Goal: Task Accomplishment & Management: Manage account settings

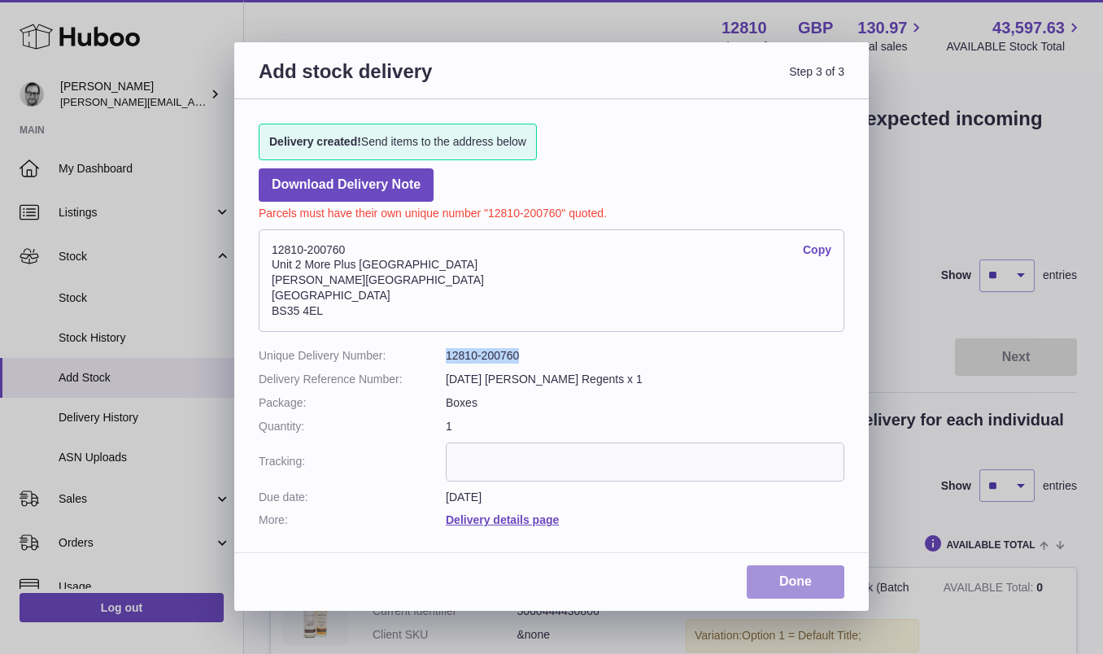
click at [791, 576] on link "Done" at bounding box center [795, 581] width 98 height 33
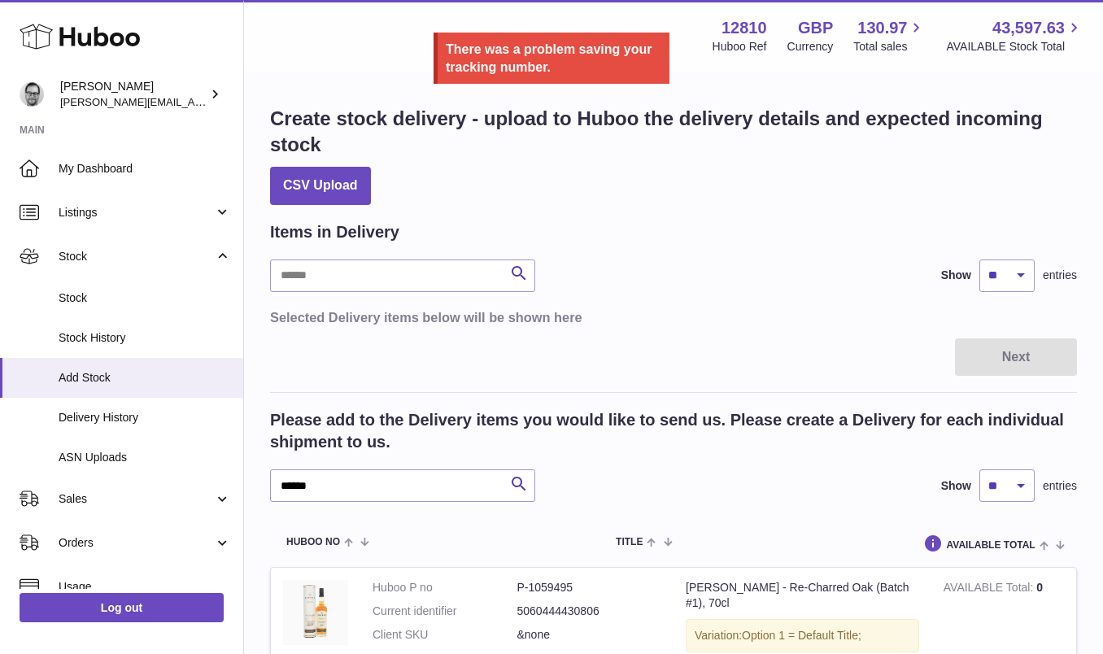
click at [100, 383] on div at bounding box center [551, 327] width 1103 height 654
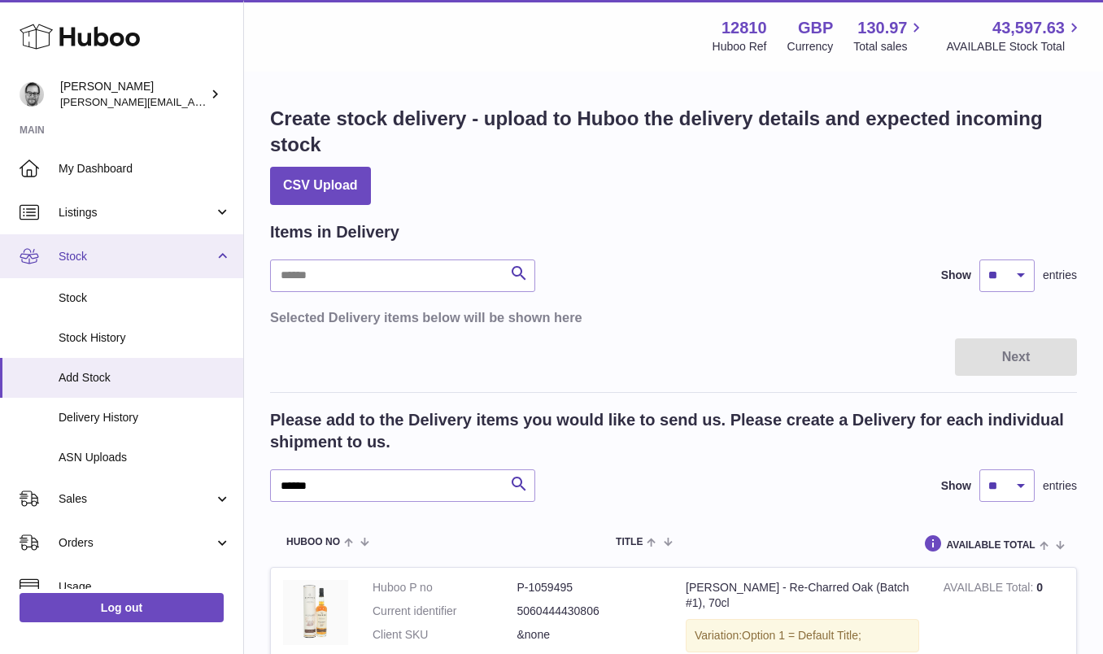
click at [70, 249] on span "Stock" at bounding box center [136, 256] width 155 height 15
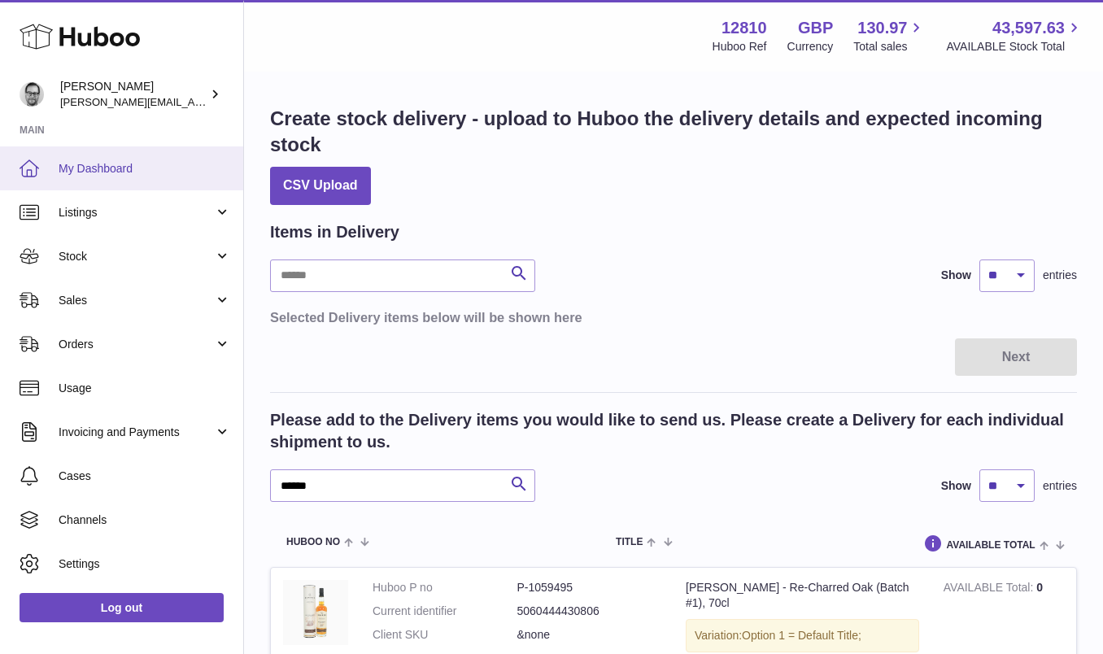
click at [83, 166] on span "My Dashboard" at bounding box center [145, 168] width 172 height 15
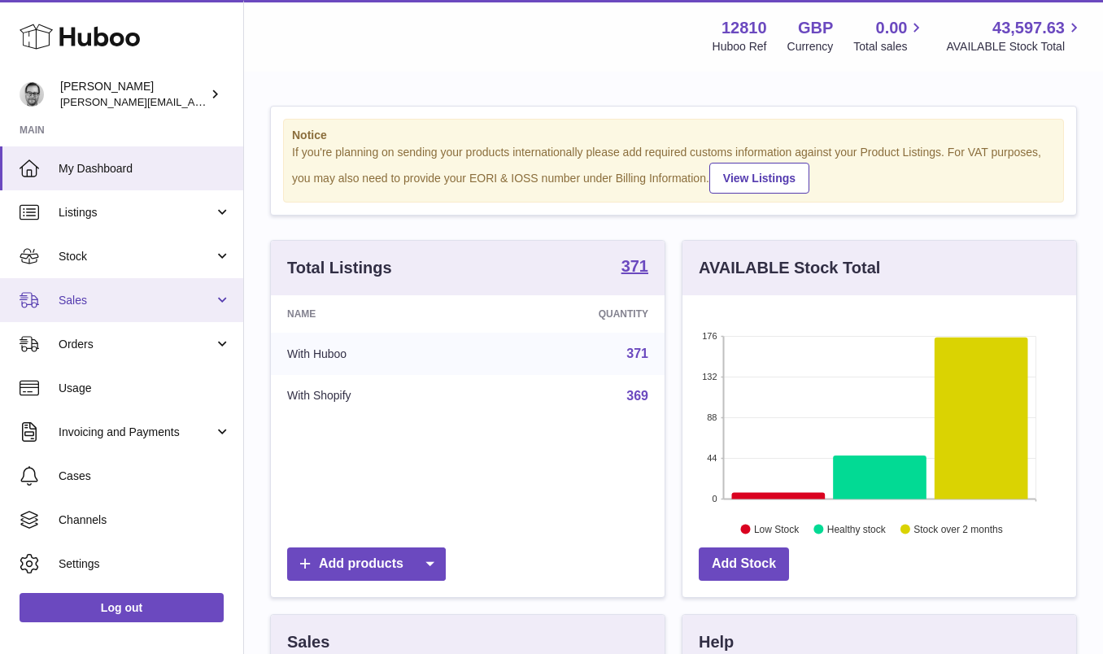
scroll to position [254, 394]
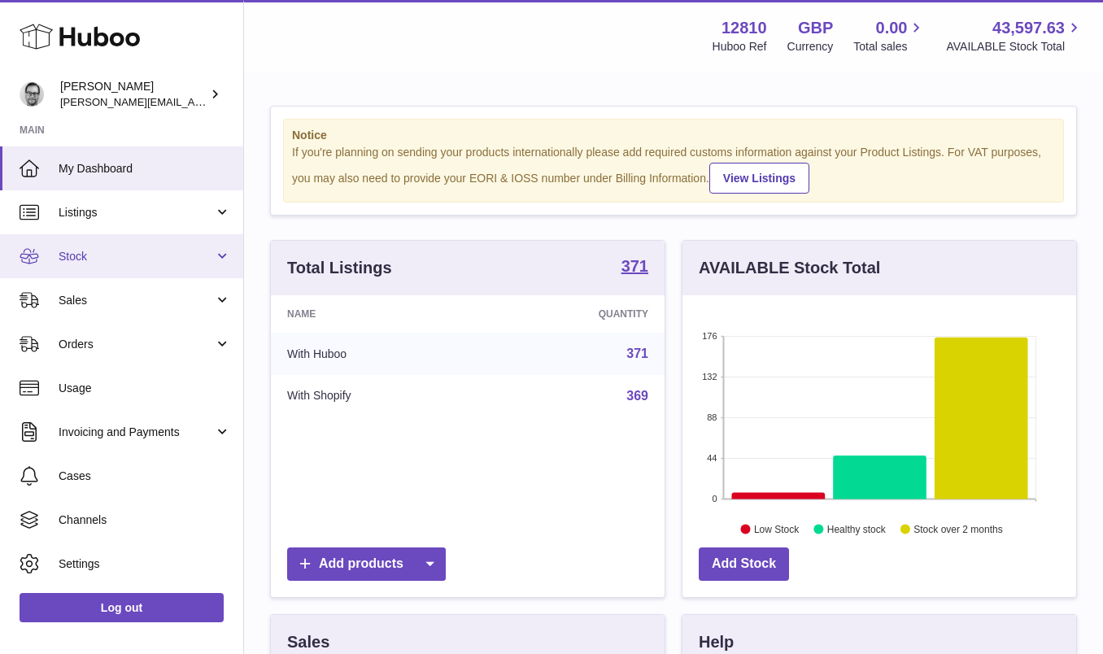
click at [96, 253] on span "Stock" at bounding box center [136, 256] width 155 height 15
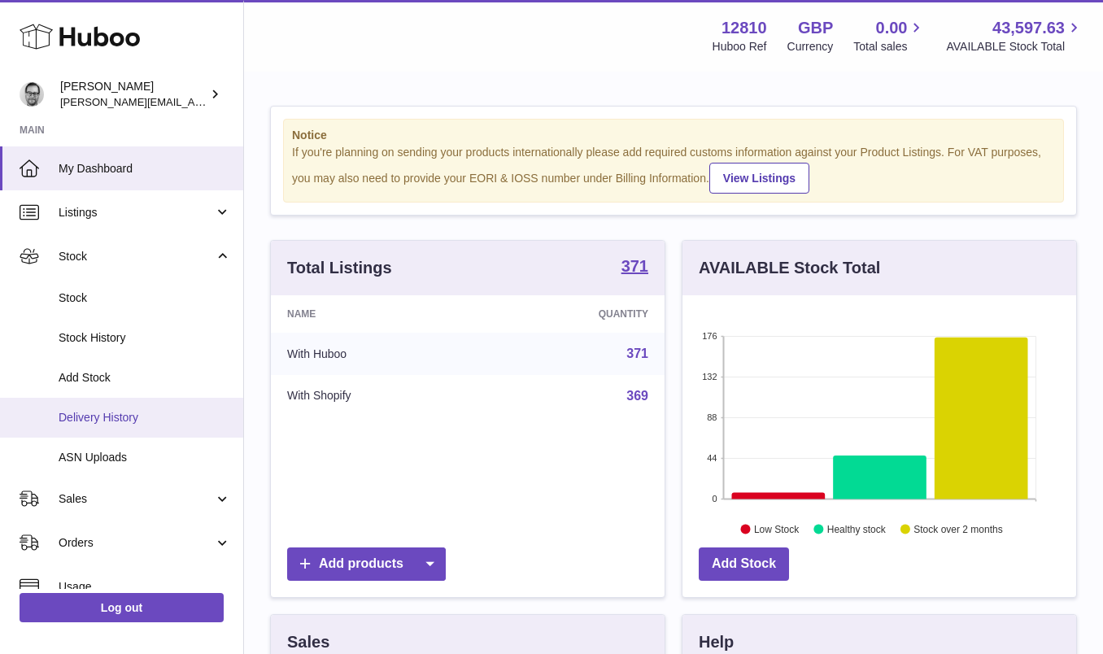
click at [124, 408] on link "Delivery History" at bounding box center [121, 418] width 243 height 40
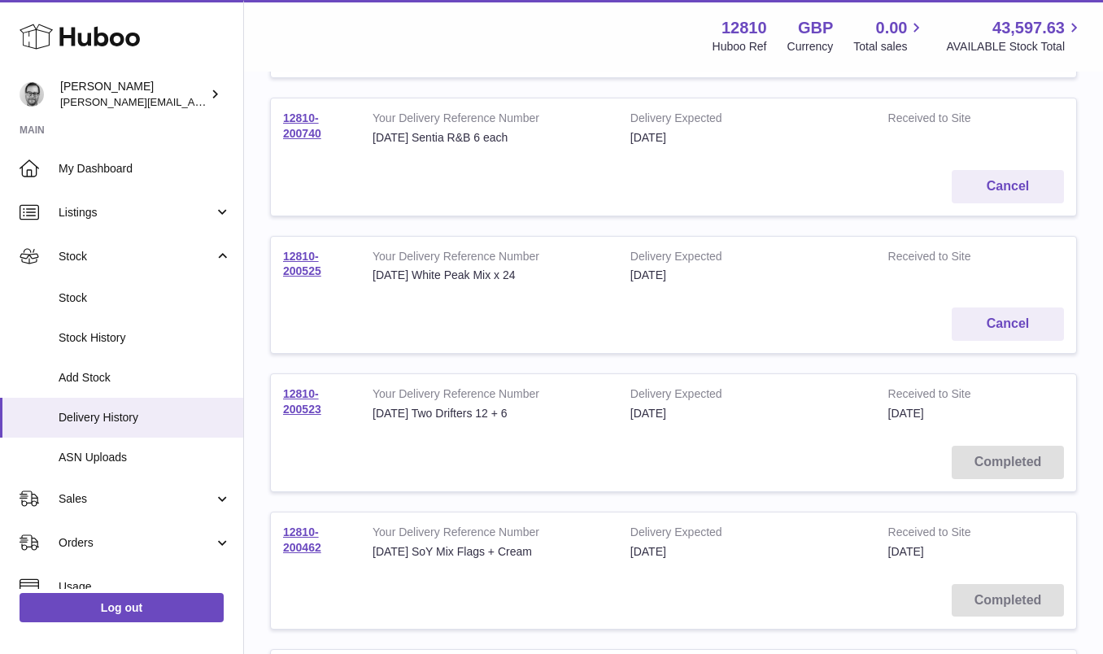
scroll to position [341, 0]
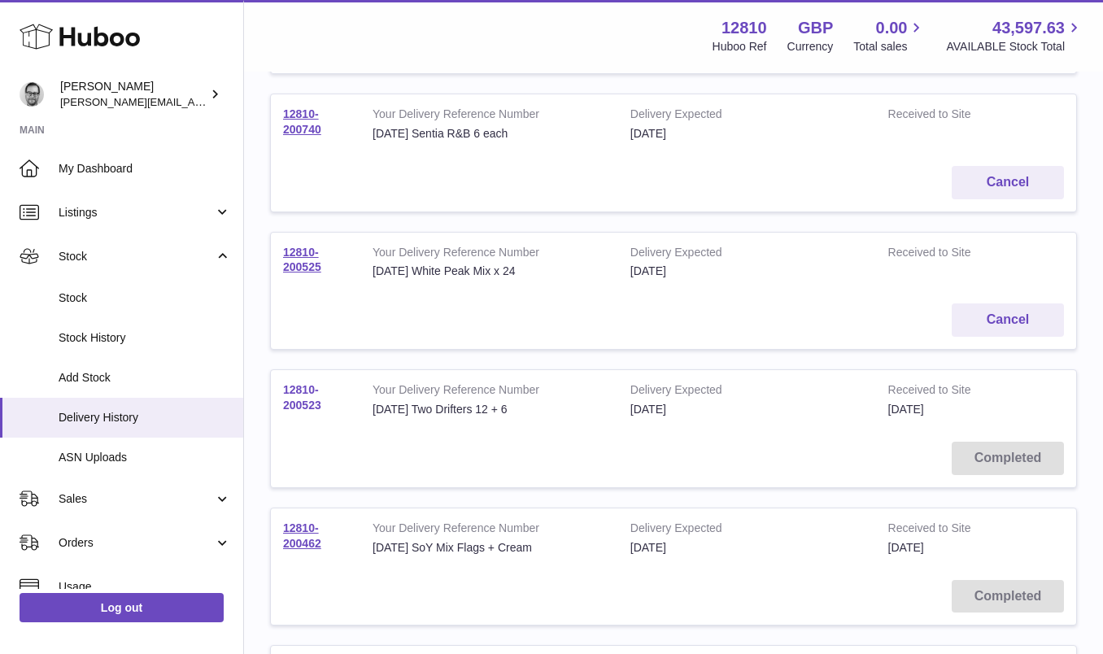
click at [304, 398] on link "12810-200523" at bounding box center [302, 397] width 38 height 28
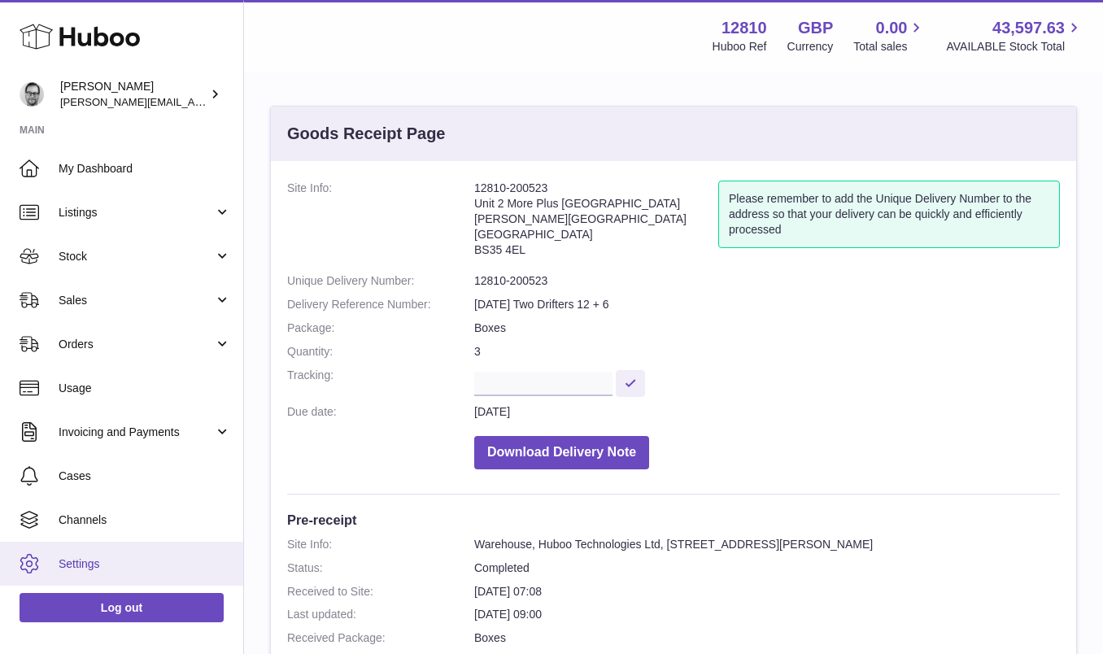
scroll to position [41, 0]
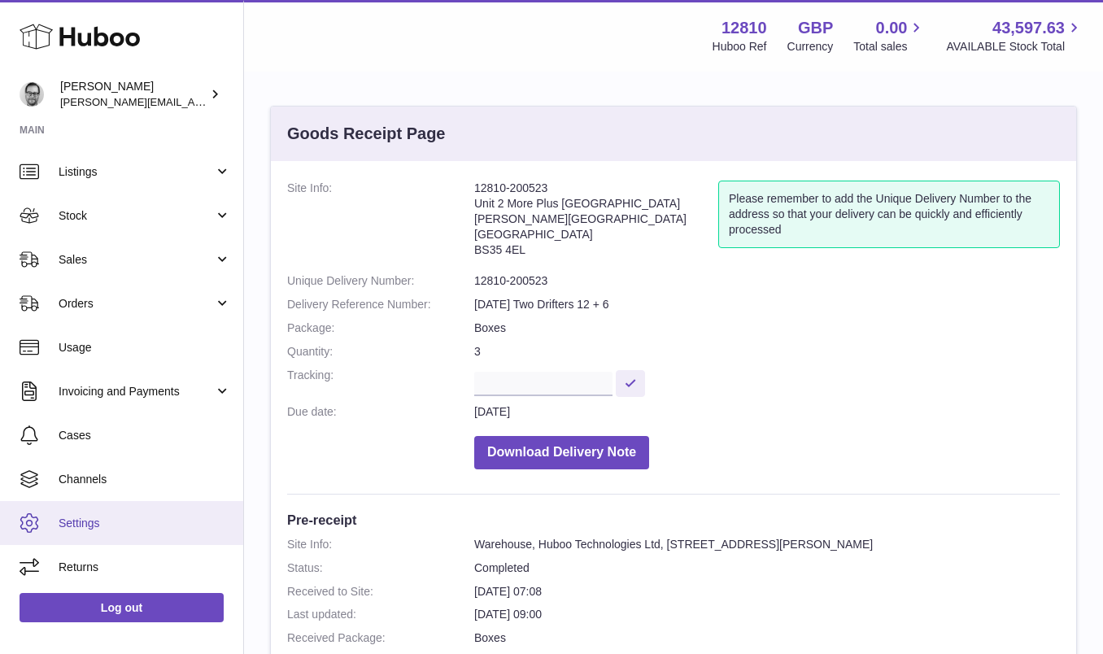
click at [89, 560] on span "Returns" at bounding box center [145, 566] width 172 height 15
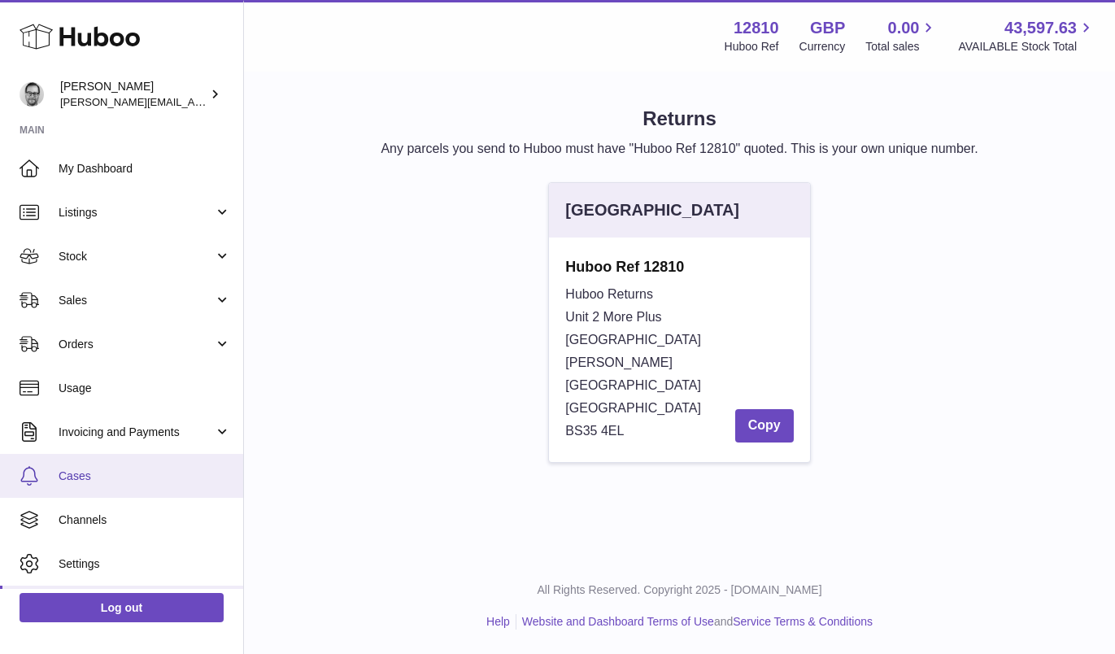
click at [76, 469] on span "Cases" at bounding box center [145, 475] width 172 height 15
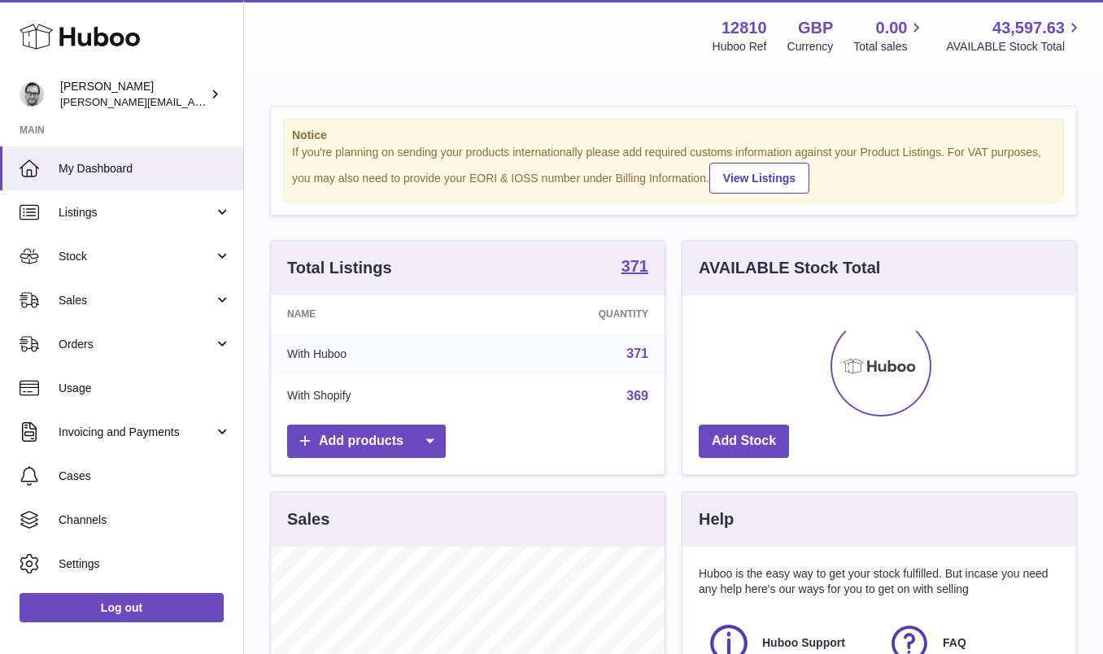
scroll to position [254, 394]
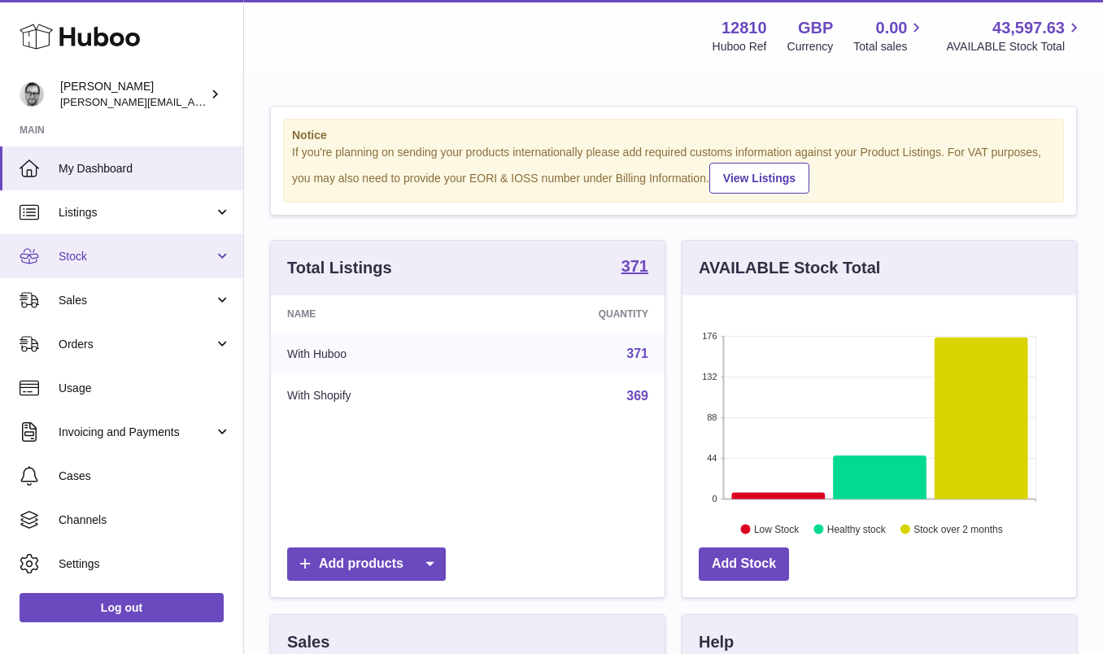
click at [69, 250] on span "Stock" at bounding box center [136, 256] width 155 height 15
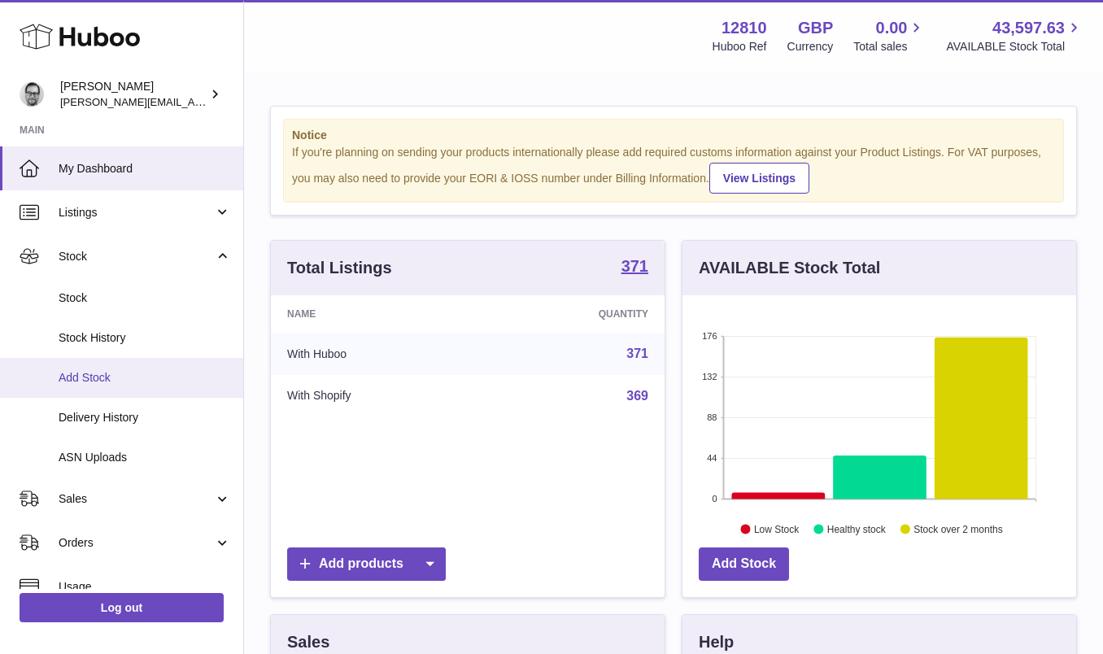
click at [122, 380] on span "Add Stock" at bounding box center [145, 377] width 172 height 15
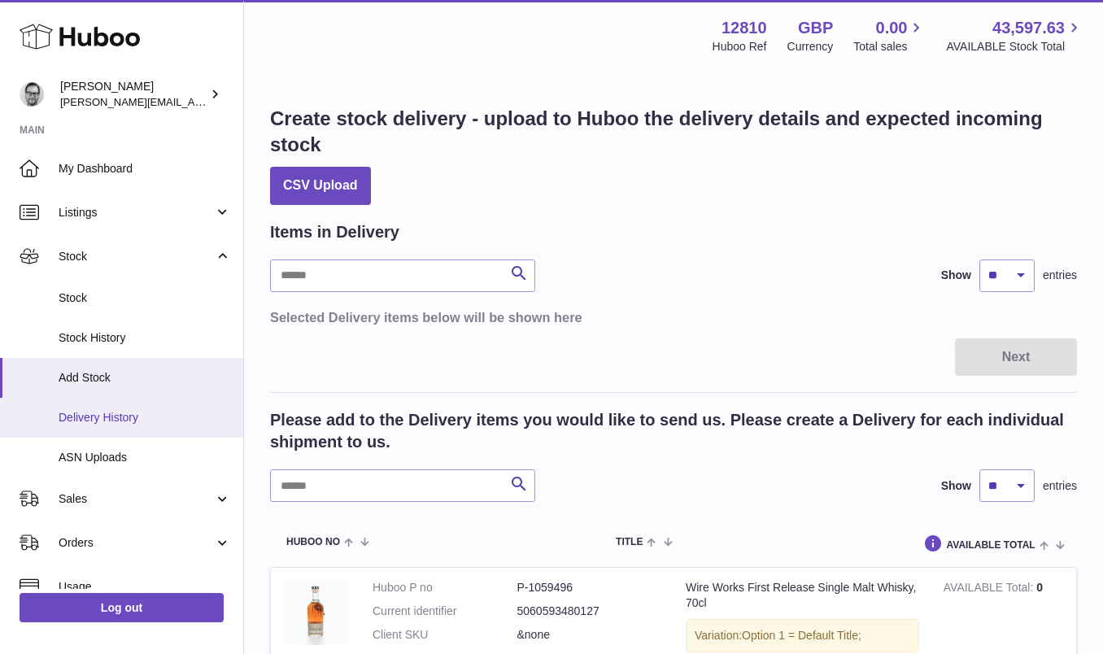
click at [106, 418] on span "Delivery History" at bounding box center [145, 417] width 172 height 15
